Goal: Find specific page/section: Find specific page/section

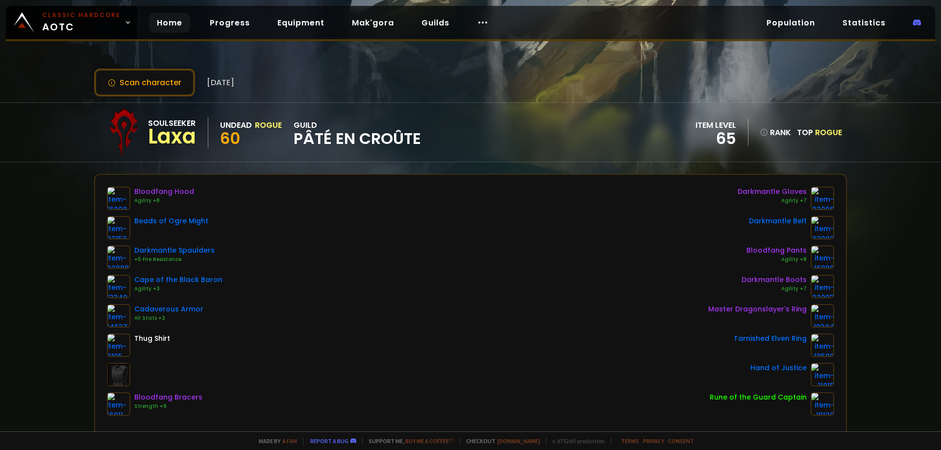
click at [173, 26] on link "Home" at bounding box center [169, 23] width 41 height 20
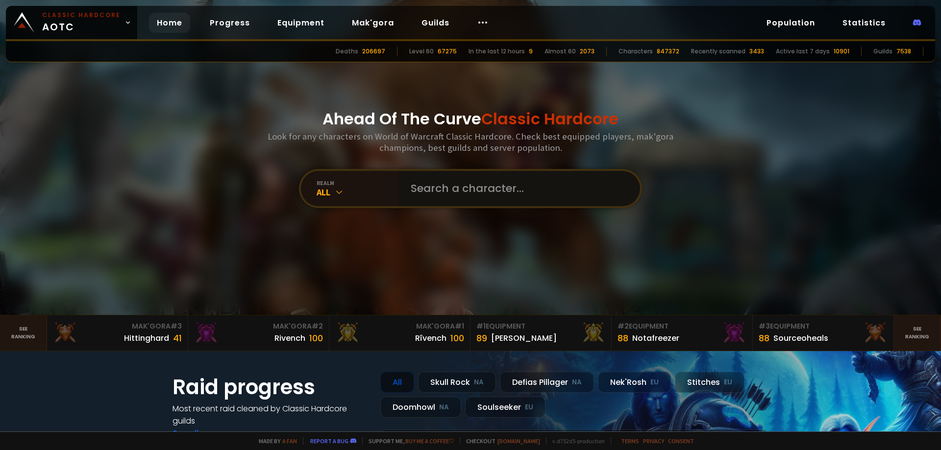
click at [462, 190] on input "text" at bounding box center [516, 188] width 223 height 35
paste input "itinérîs"
type input "itinérîs"
click at [433, 186] on input "text" at bounding box center [516, 188] width 223 height 35
paste input "itinérîs"
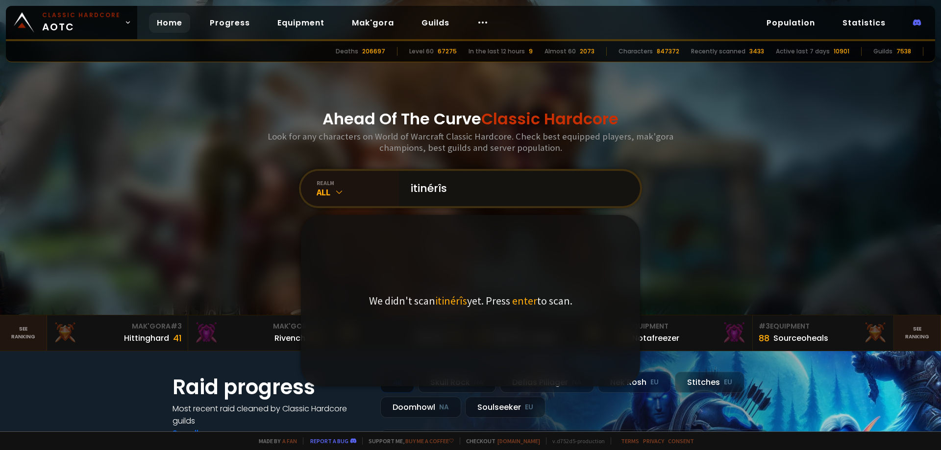
click at [464, 184] on input "itinérîs" at bounding box center [516, 188] width 223 height 35
click at [410, 183] on input "itinérîs" at bounding box center [516, 188] width 223 height 35
type input "ltinérîs"
